Goal: Navigation & Orientation: Find specific page/section

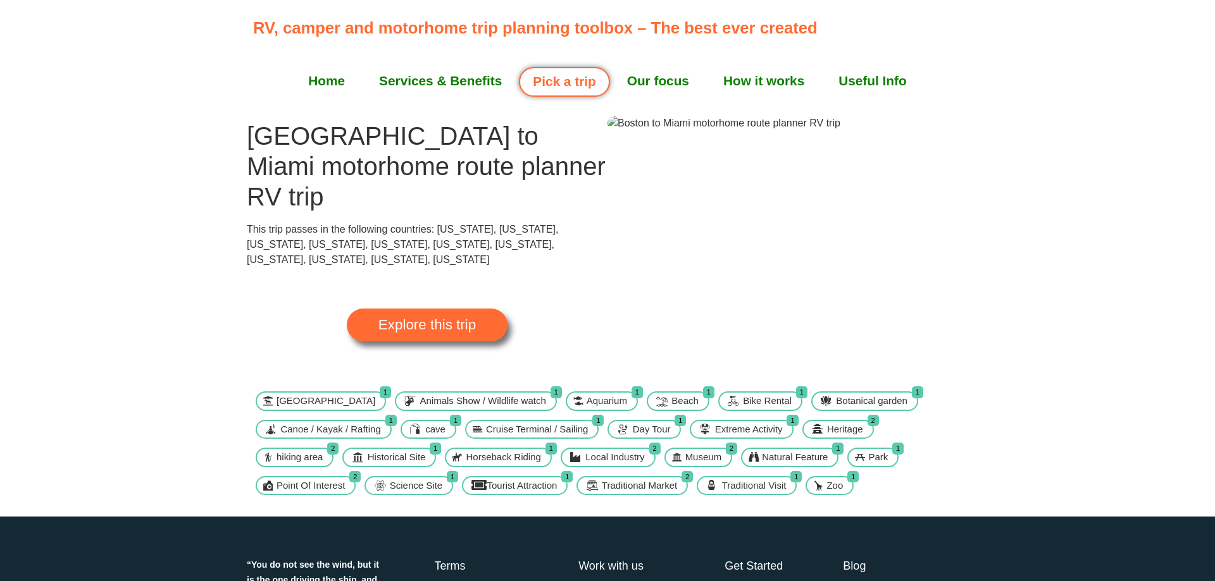
click at [431, 318] on span "Explore this trip" at bounding box center [426, 325] width 97 height 14
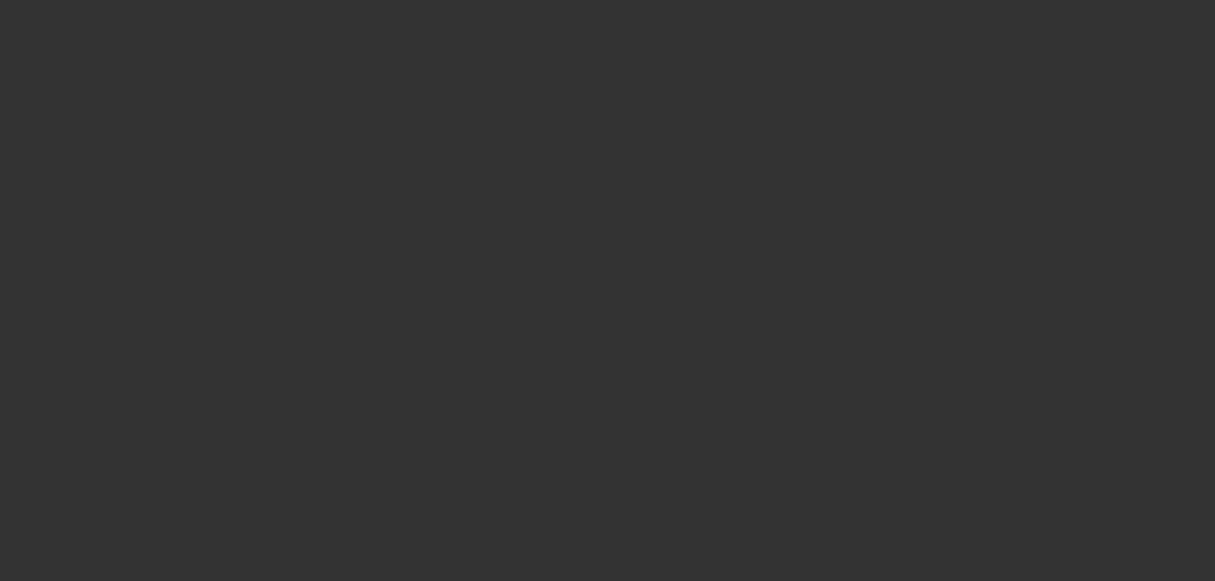
select select "number:2"
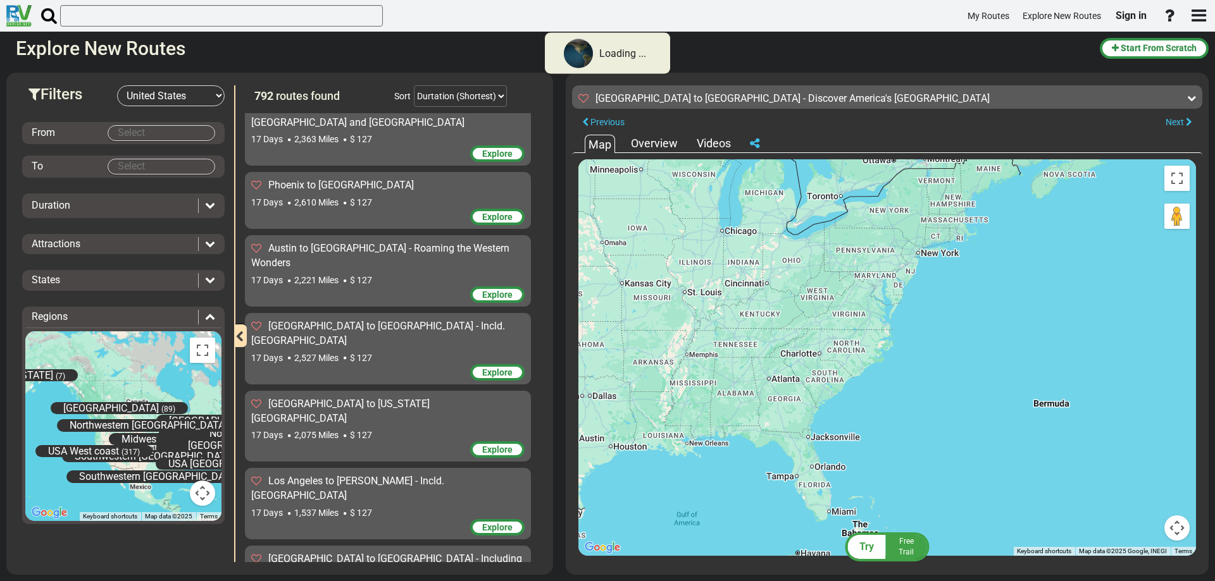
scroll to position [27727, 0]
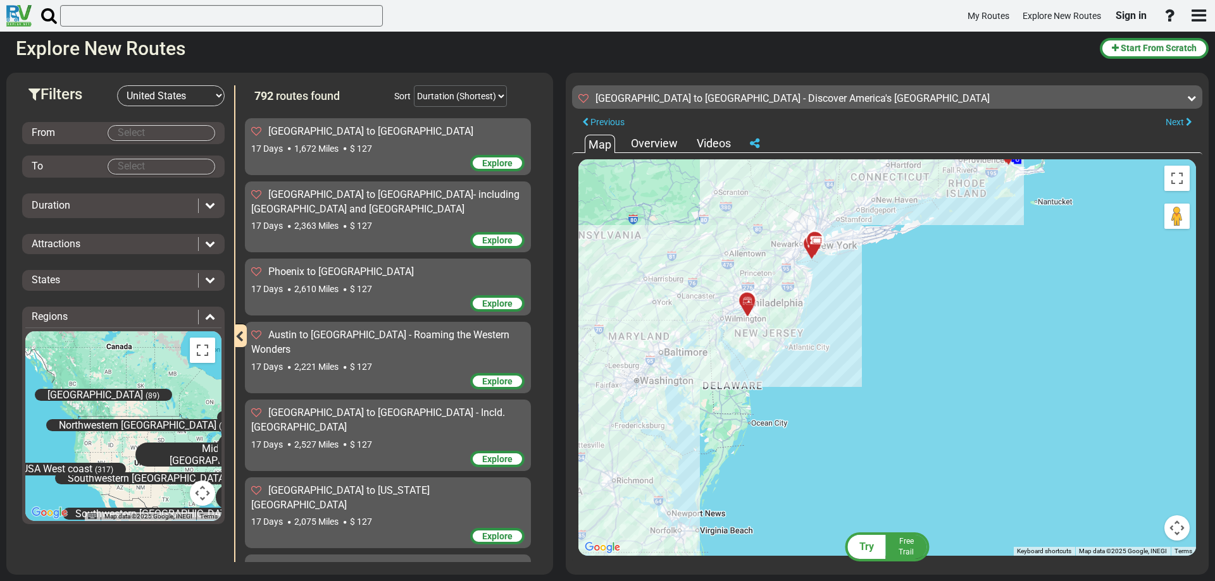
drag, startPoint x: 800, startPoint y: 309, endPoint x: 868, endPoint y: 485, distance: 188.7
click at [868, 485] on div "To activate drag with keyboard, press Alt + Enter. Once in keyboard drag state,…" at bounding box center [886, 357] width 617 height 397
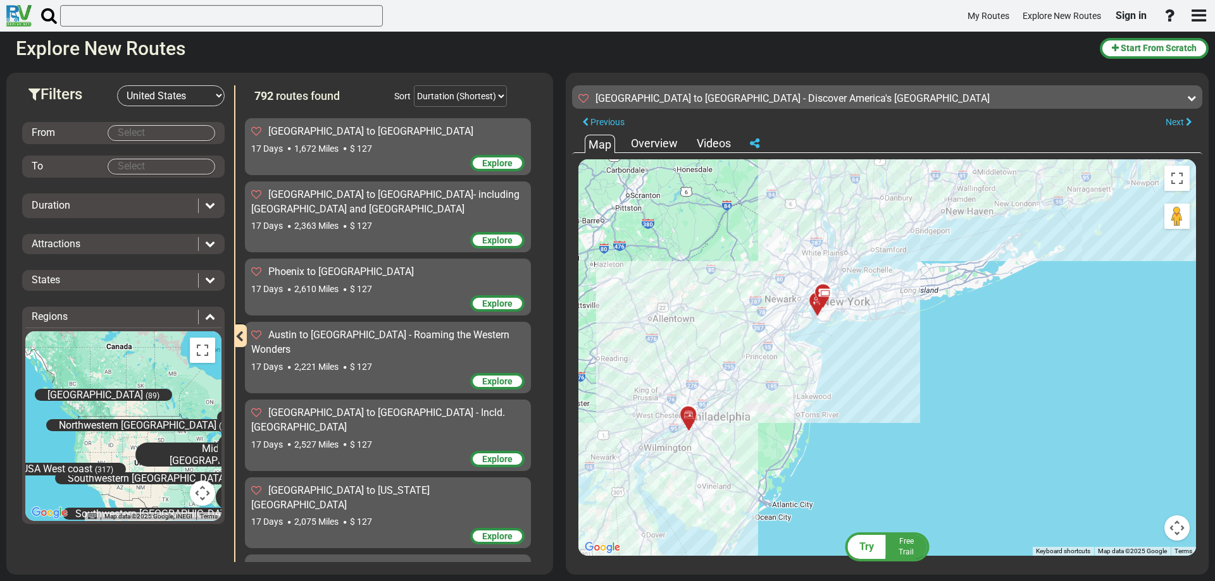
drag, startPoint x: 826, startPoint y: 275, endPoint x: 847, endPoint y: 400, distance: 127.6
click at [847, 400] on div "To activate drag with keyboard, press Alt + Enter. Once in keyboard drag state,…" at bounding box center [886, 357] width 617 height 397
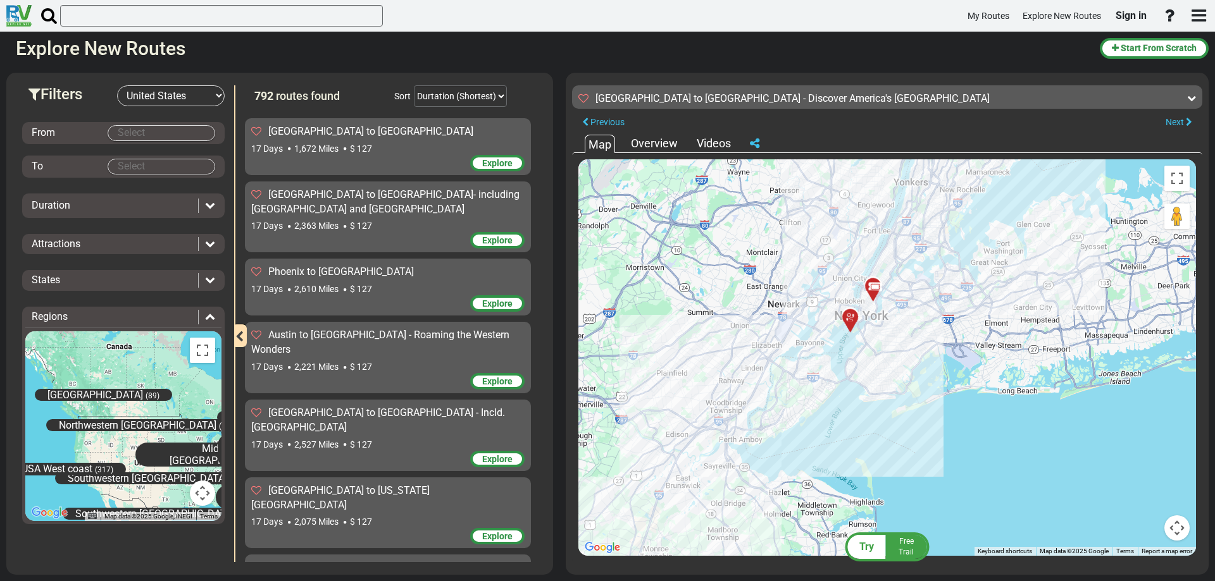
drag, startPoint x: 884, startPoint y: 311, endPoint x: 888, endPoint y: 400, distance: 89.3
click at [888, 400] on div "To activate drag with keyboard, press Alt + Enter. Once in keyboard drag state,…" at bounding box center [886, 357] width 617 height 397
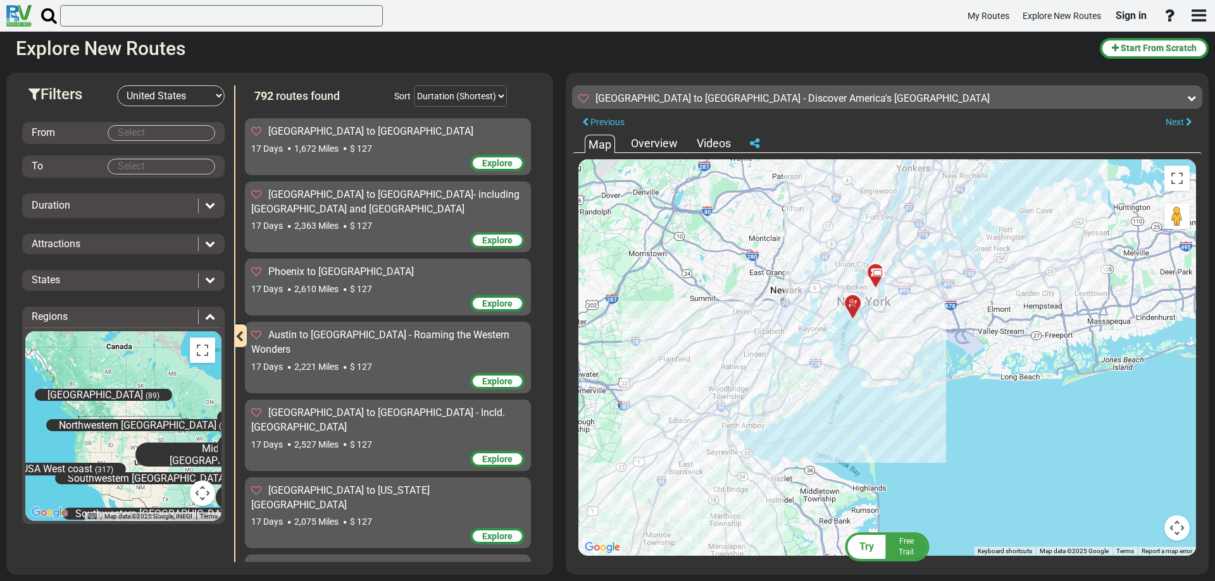
click at [849, 306] on icon at bounding box center [852, 304] width 13 height 10
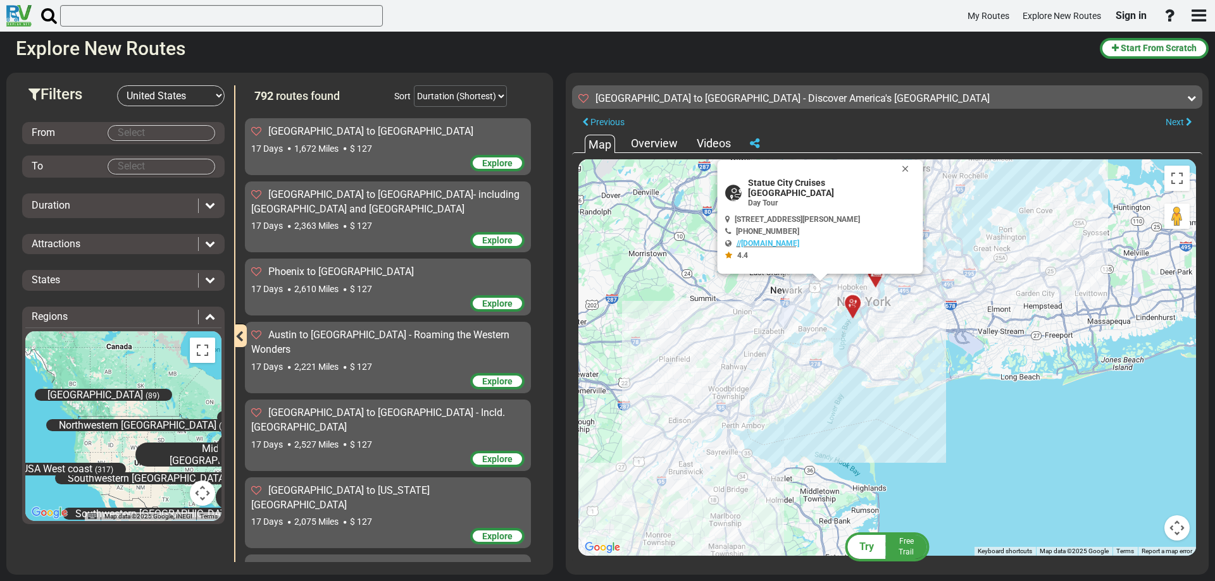
click at [900, 309] on div "To activate drag with keyboard, press Alt + Enter. Once in keyboard drag state,…" at bounding box center [886, 357] width 617 height 397
click at [875, 278] on div at bounding box center [879, 278] width 21 height 20
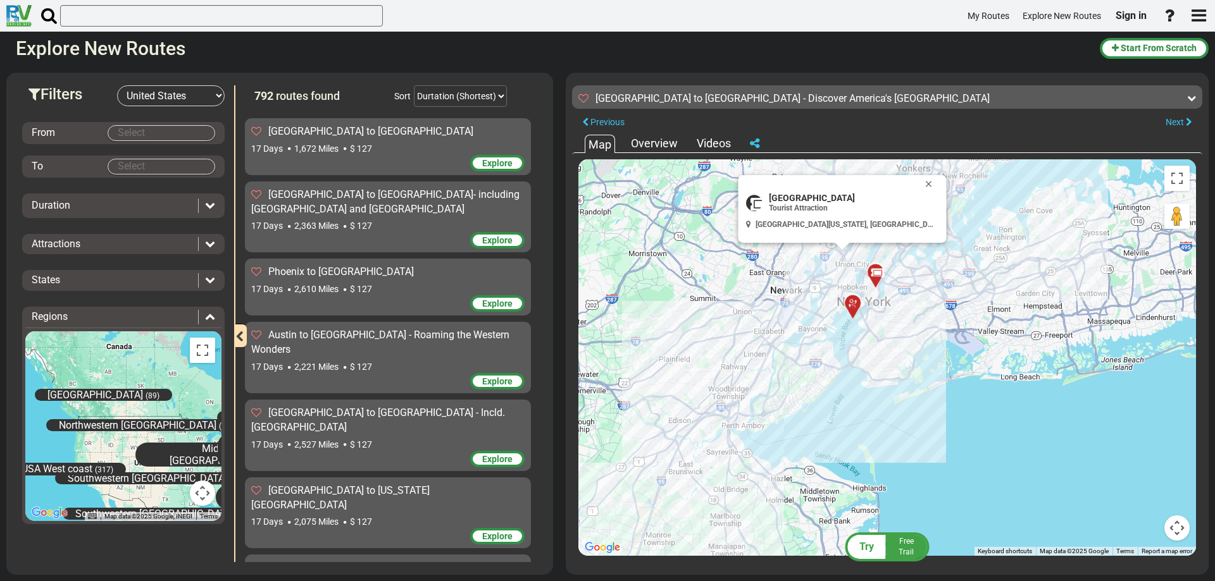
click at [895, 371] on div "To activate drag with keyboard, press Alt + Enter. Once in keyboard drag state,…" at bounding box center [886, 357] width 617 height 397
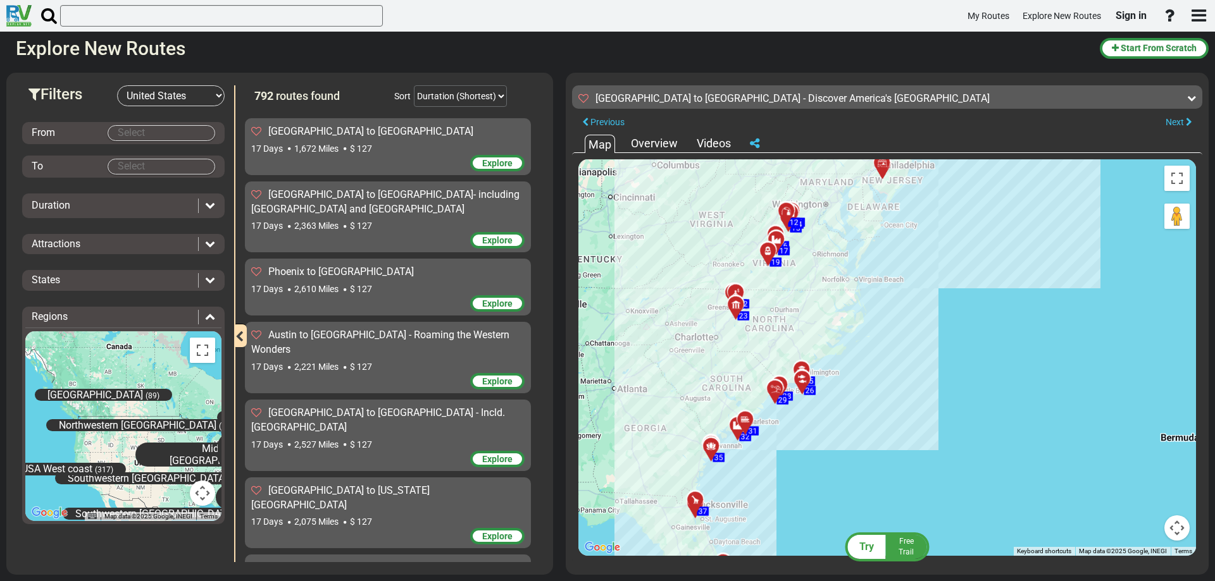
drag, startPoint x: 807, startPoint y: 482, endPoint x: 829, endPoint y: 244, distance: 239.6
click at [832, 235] on div "To activate drag with keyboard, press Alt + Enter. Once in keyboard drag state,…" at bounding box center [886, 357] width 617 height 397
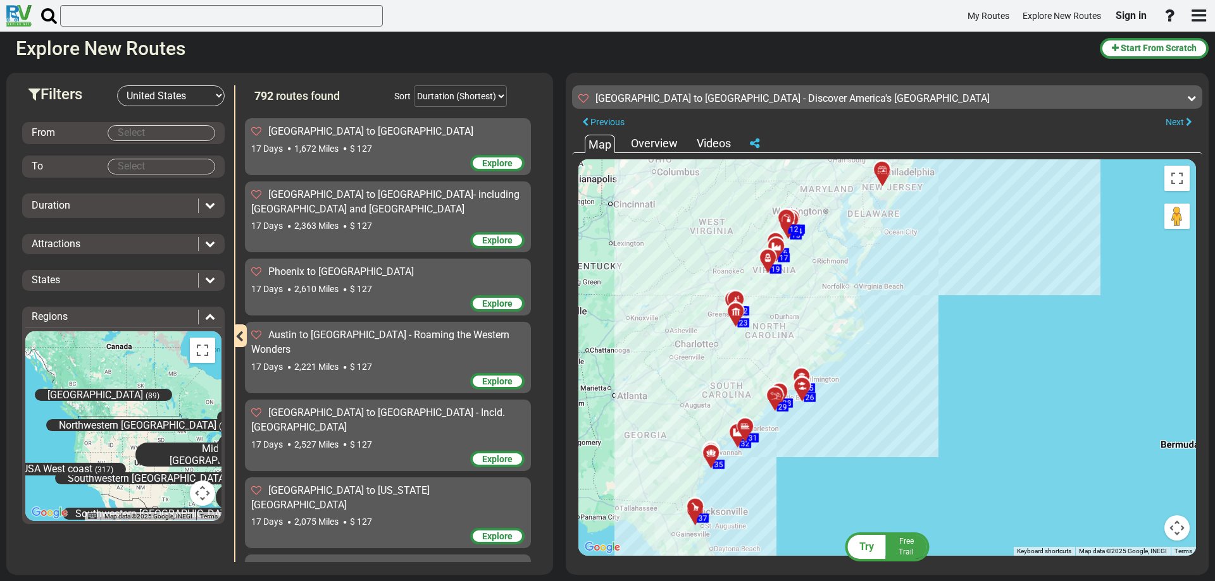
click at [796, 230] on span "12" at bounding box center [793, 229] width 9 height 9
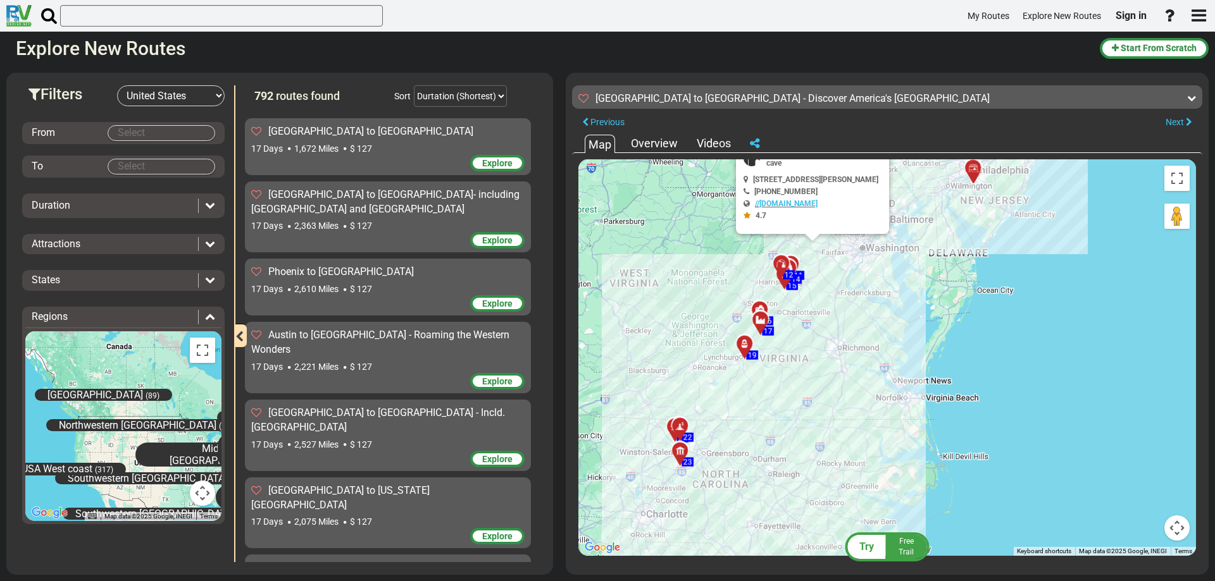
drag, startPoint x: 833, startPoint y: 291, endPoint x: 901, endPoint y: 300, distance: 68.3
click at [901, 300] on div "To activate drag with keyboard, press Alt + Enter. Once in keyboard drag state,…" at bounding box center [886, 357] width 617 height 397
click at [767, 330] on div at bounding box center [764, 326] width 21 height 20
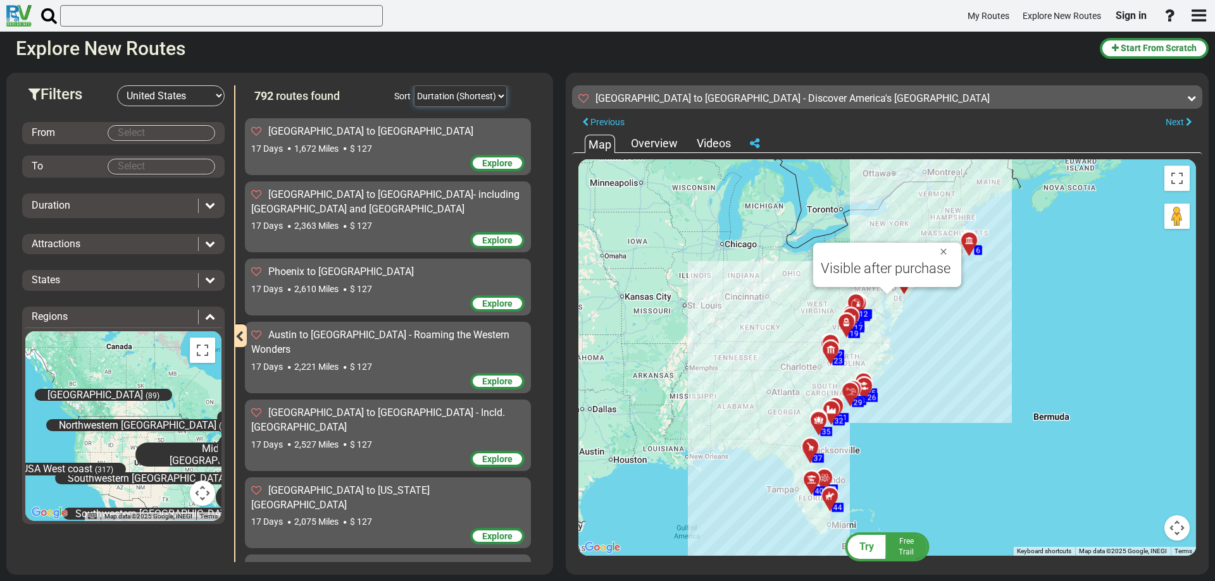
click at [414, 85] on select "Durtation (Shortest) Durtation (Longest) Distance (Shortest) Distance (Longest)…" at bounding box center [460, 96] width 93 height 22
click option "Durtation (Shortest)" at bounding box center [0, 0] width 0 height 0
